Goal: Register for event/course

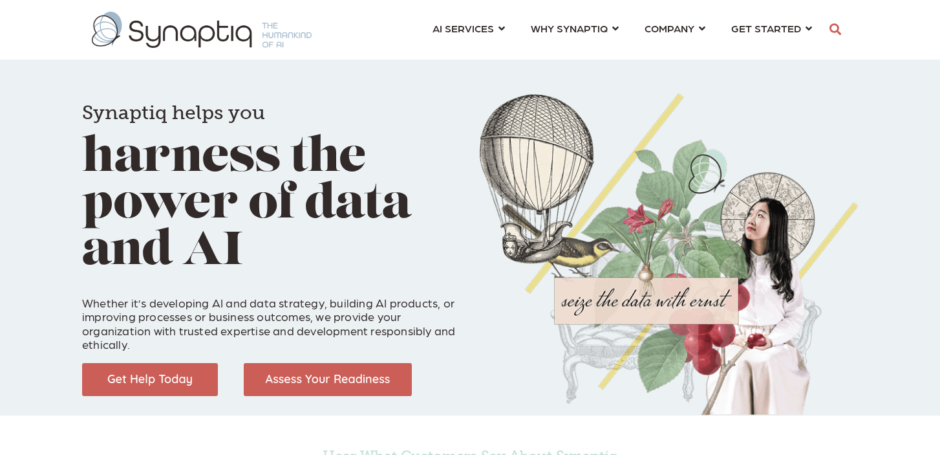
scroll to position [0, 6]
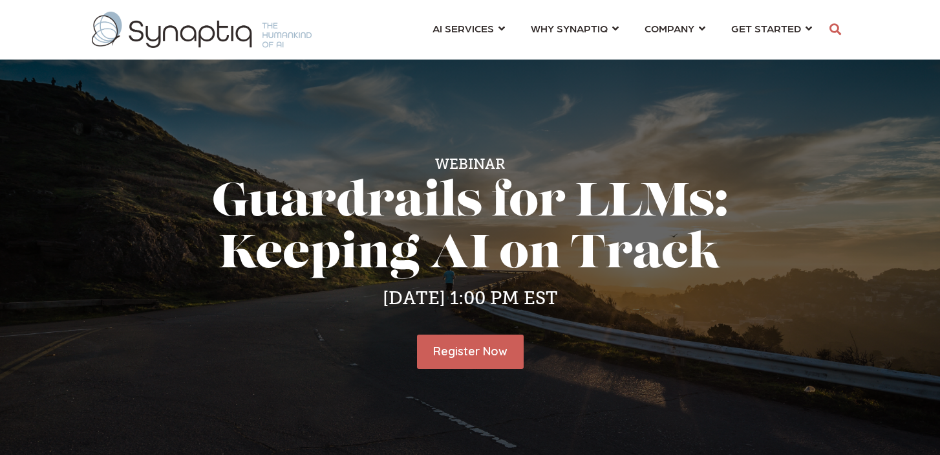
scroll to position [0, 6]
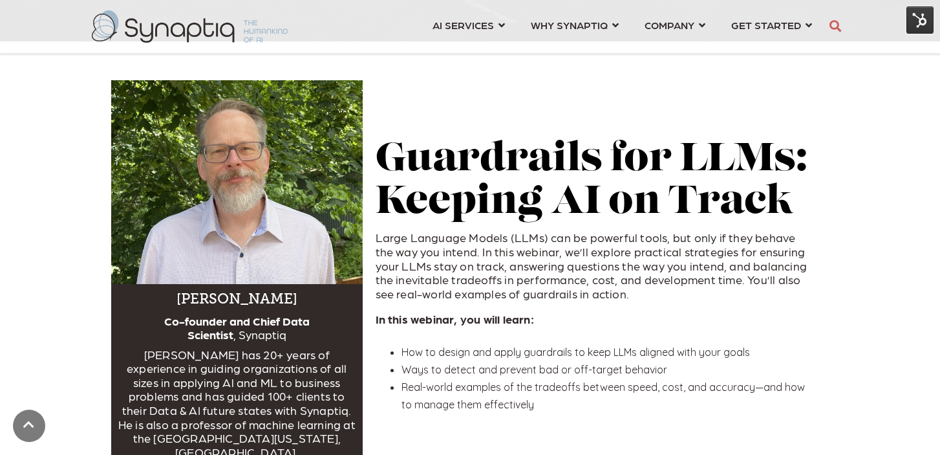
scroll to position [508, 0]
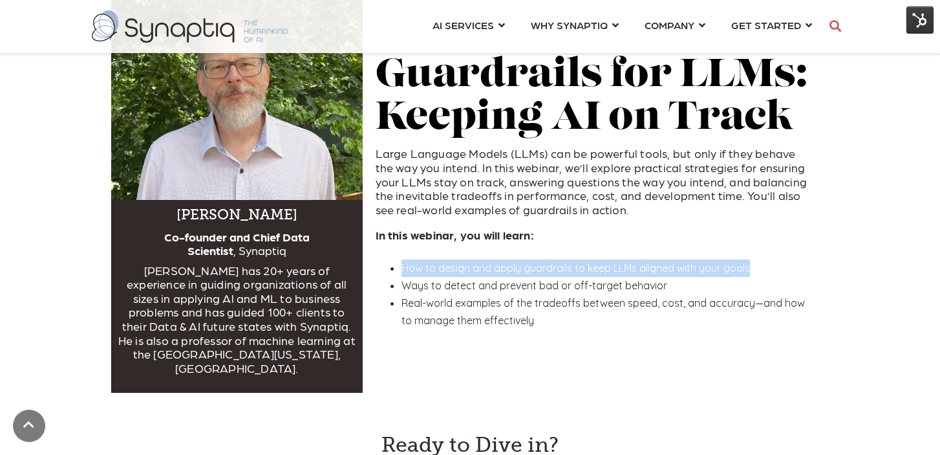
drag, startPoint x: 754, startPoint y: 263, endPoint x: 402, endPoint y: 265, distance: 352.5
click at [402, 265] on li "How to design and apply guardrails to keep LLMs aligned with your goals" at bounding box center [609, 267] width 415 height 17
copy span "How to design and apply guardrails to keep LLMs aligned with your goals"
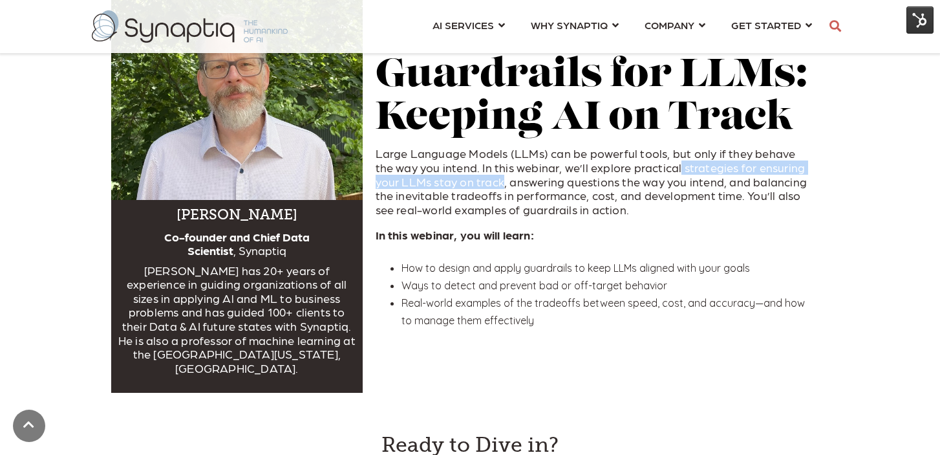
drag, startPoint x: 656, startPoint y: 164, endPoint x: 479, endPoint y: 182, distance: 178.8
click at [478, 182] on span "Large Language Models (LLMs) can be powerful tools, but only if they behave the…" at bounding box center [592, 180] width 432 height 69
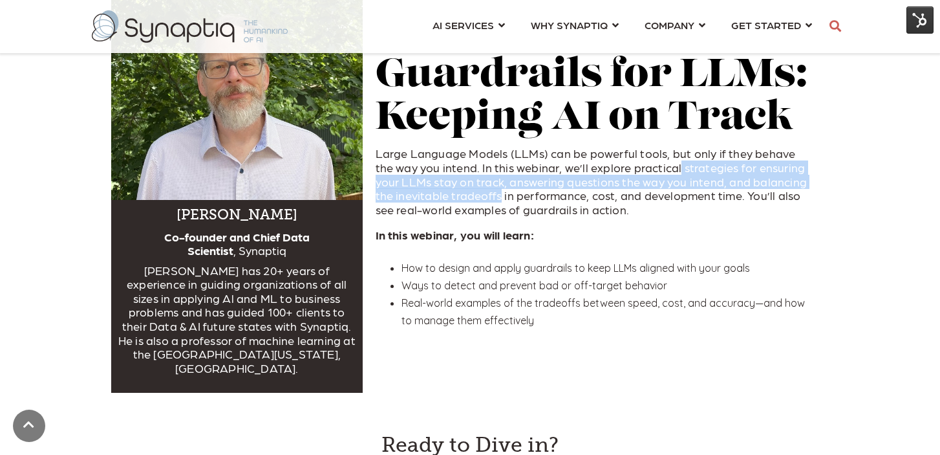
copy span "strategies for ensuring your LLMs stay on track, answering questions the way yo…"
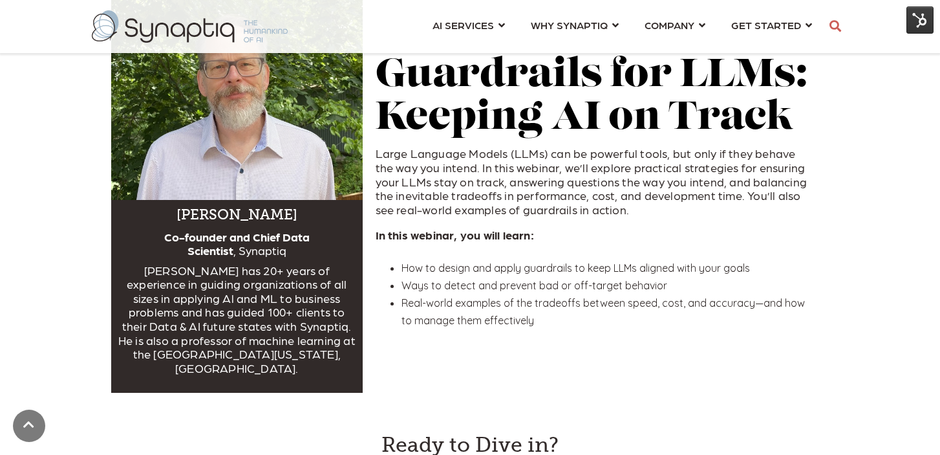
click at [411, 261] on span "How to design and apply guardrails to keep LLMs aligned with your goals" at bounding box center [576, 267] width 349 height 13
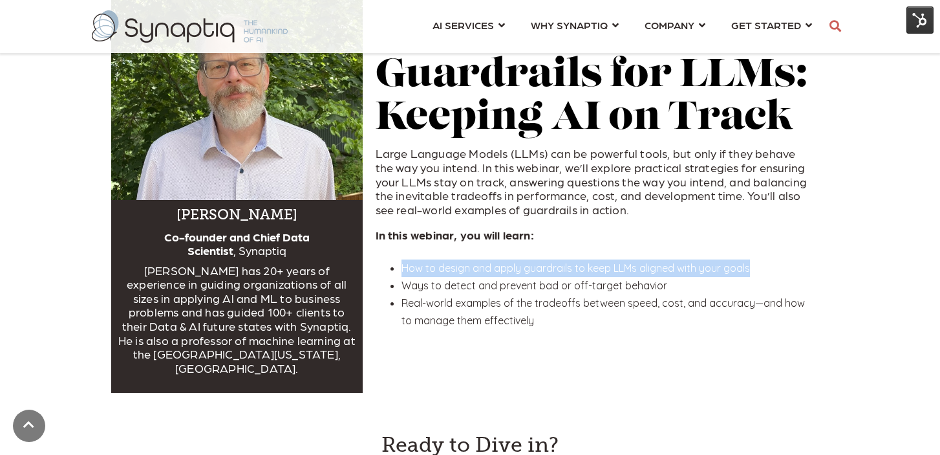
click at [411, 261] on span "How to design and apply guardrails to keep LLMs aligned with your goals" at bounding box center [576, 267] width 349 height 13
copy ul "How to design and apply guardrails to keep LLMs aligned with your goals"
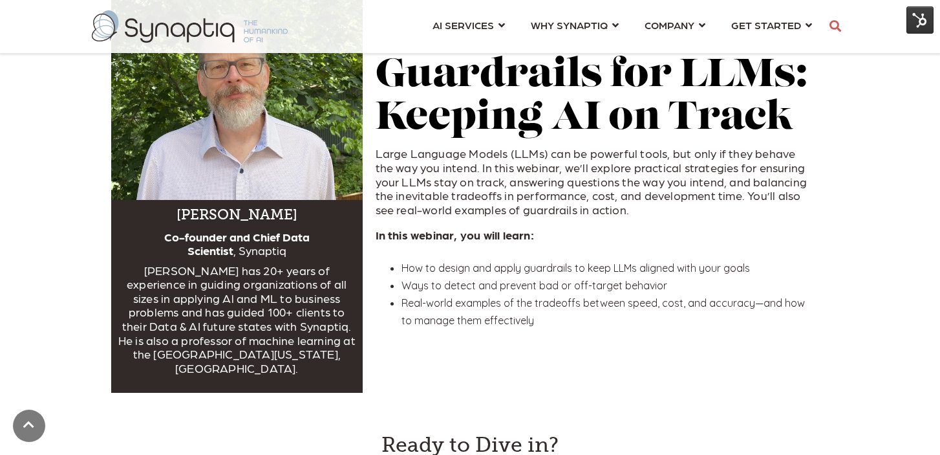
click at [647, 261] on span "How to design and apply guardrails to keep LLMs aligned with your goals" at bounding box center [576, 267] width 349 height 13
drag, startPoint x: 759, startPoint y: 257, endPoint x: 613, endPoint y: 257, distance: 146.8
click at [613, 259] on li "How to design and apply guardrails to keep LLMs aligned with your goals" at bounding box center [609, 267] width 415 height 17
copy span "LLMs aligned with your goals"
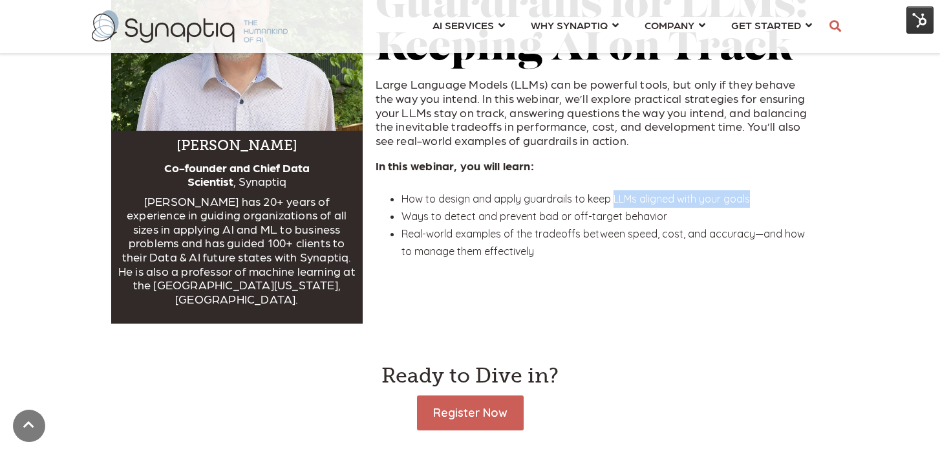
scroll to position [591, 0]
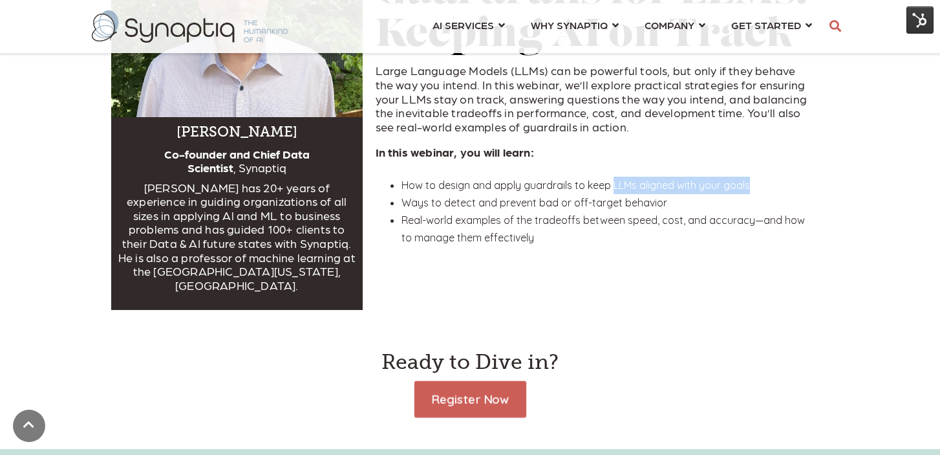
click at [475, 381] on link "Register Now" at bounding box center [470, 399] width 112 height 36
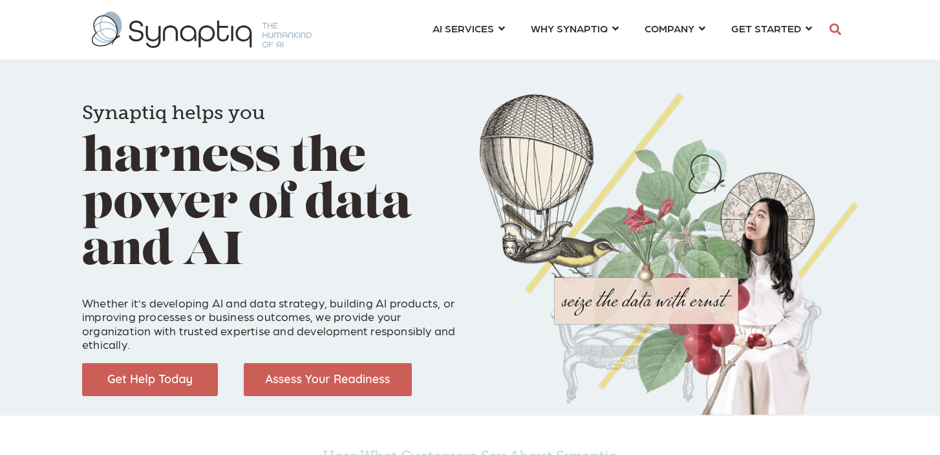
scroll to position [0, 6]
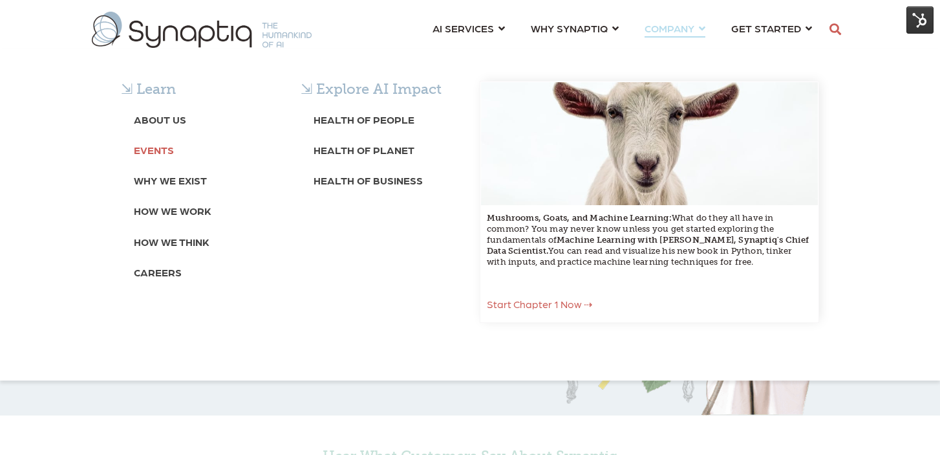
click at [156, 153] on b "Events" at bounding box center [154, 150] width 40 height 12
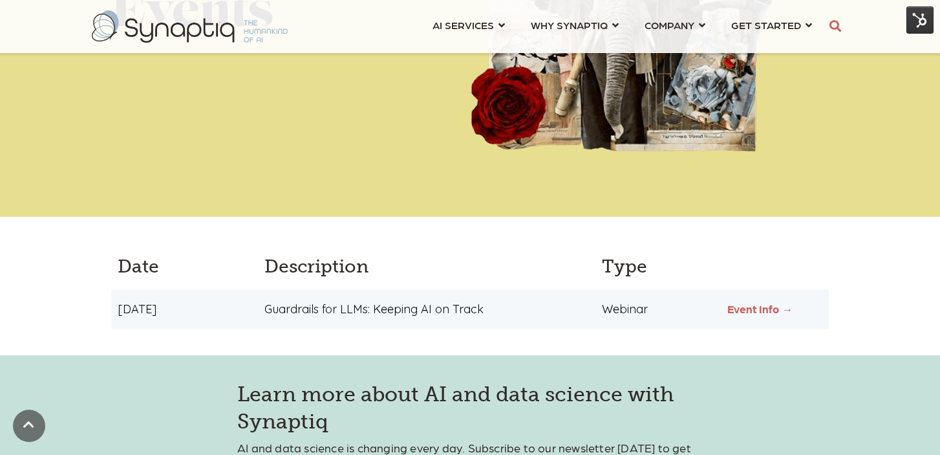
scroll to position [287, 0]
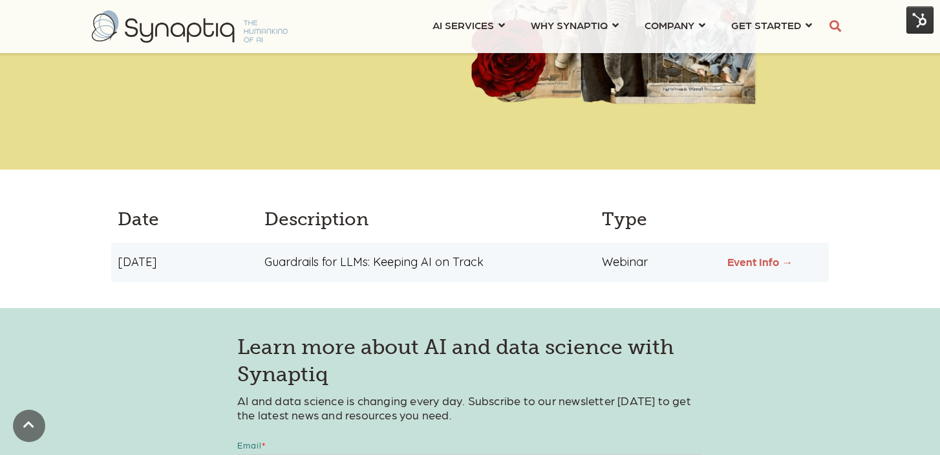
click at [758, 261] on link "Event Info →" at bounding box center [760, 261] width 65 height 13
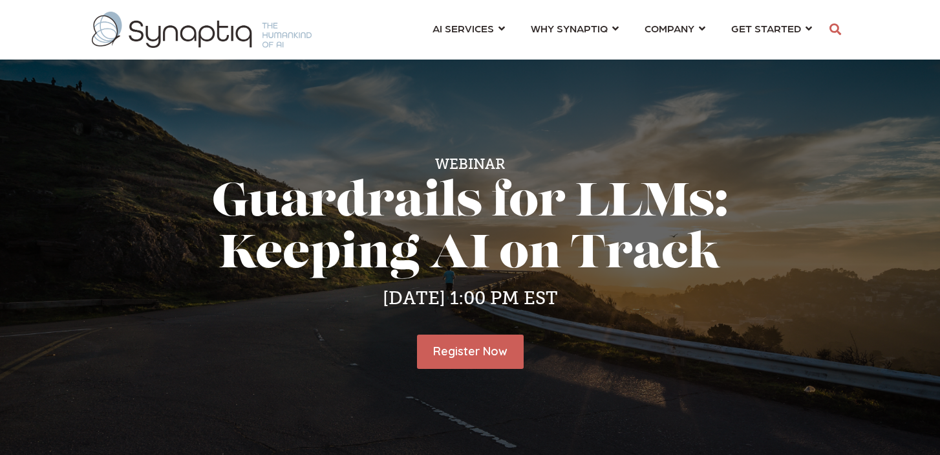
scroll to position [0, 6]
